Goal: Check status: Check status

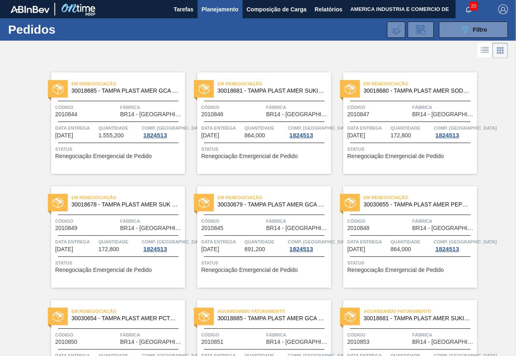
click at [138, 162] on div "Em renegociação 30018685 - TAMPA PLAST AMER GCA S/LINER Código 2010844 Fábrica …" at bounding box center [118, 123] width 134 height 102
click at [98, 154] on span "Renegociação Emergencial de Pedido" at bounding box center [103, 156] width 97 height 6
